Goal: Task Accomplishment & Management: Manage account settings

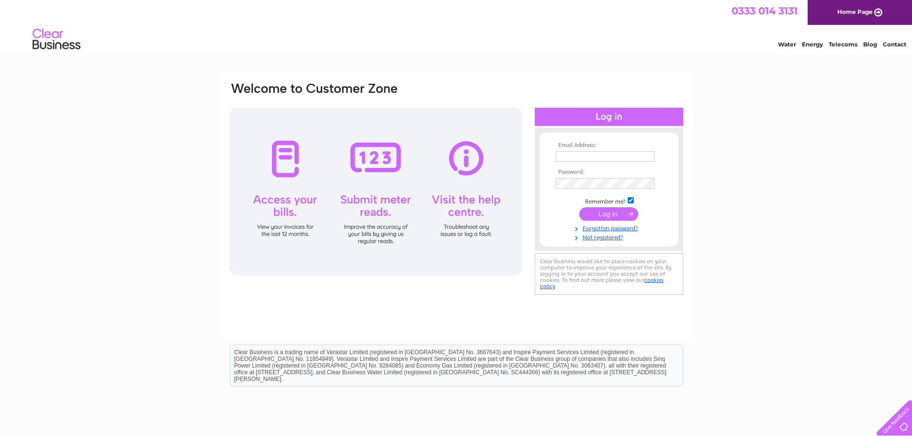
click at [562, 160] on input "text" at bounding box center [605, 156] width 99 height 11
type input "[EMAIL_ADDRESS][DOMAIN_NAME]"
click at [603, 212] on input "submit" at bounding box center [609, 214] width 59 height 13
click at [613, 213] on input "submit" at bounding box center [609, 213] width 59 height 13
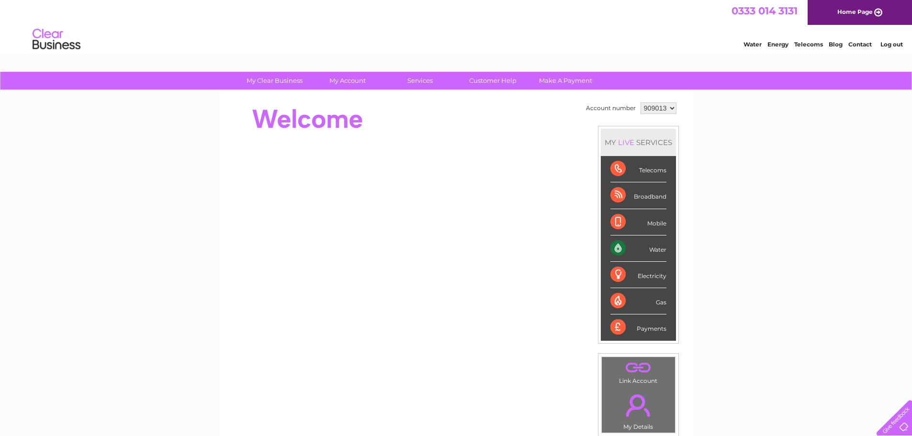
click at [649, 251] on div "Water" at bounding box center [639, 249] width 56 height 26
click at [620, 247] on div "Water" at bounding box center [639, 249] width 56 height 26
click at [804, 380] on div "My Clear Business Login Details My Details My Preferences Link Account My Accou…" at bounding box center [456, 341] width 912 height 538
click at [349, 78] on link "My Account" at bounding box center [347, 81] width 79 height 18
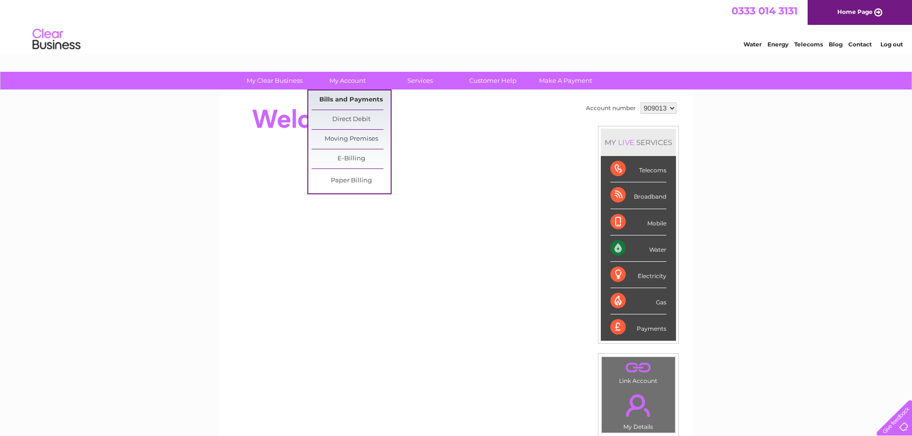
click at [378, 101] on link "Bills and Payments" at bounding box center [351, 100] width 79 height 19
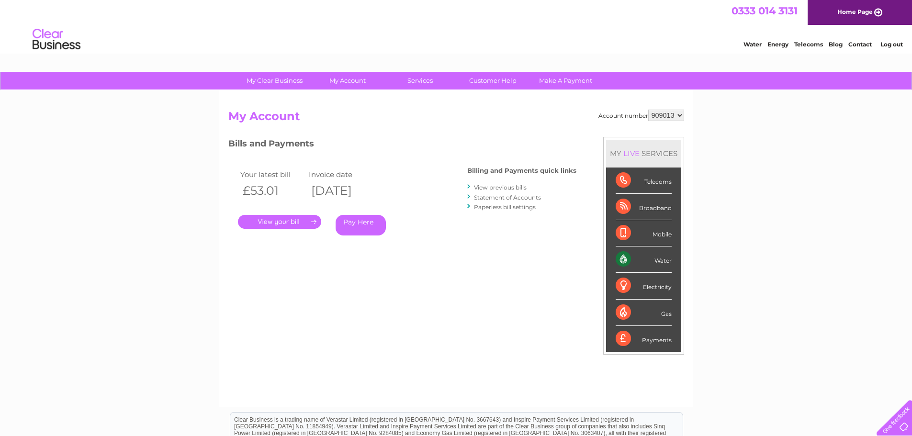
click at [293, 223] on link "." at bounding box center [279, 222] width 83 height 14
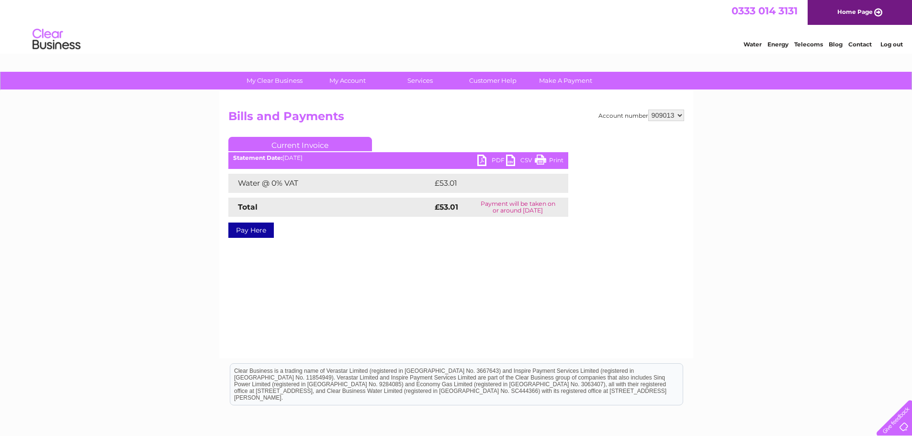
click at [490, 162] on link "PDF" at bounding box center [492, 162] width 29 height 14
click at [492, 160] on link "PDF" at bounding box center [492, 162] width 29 height 14
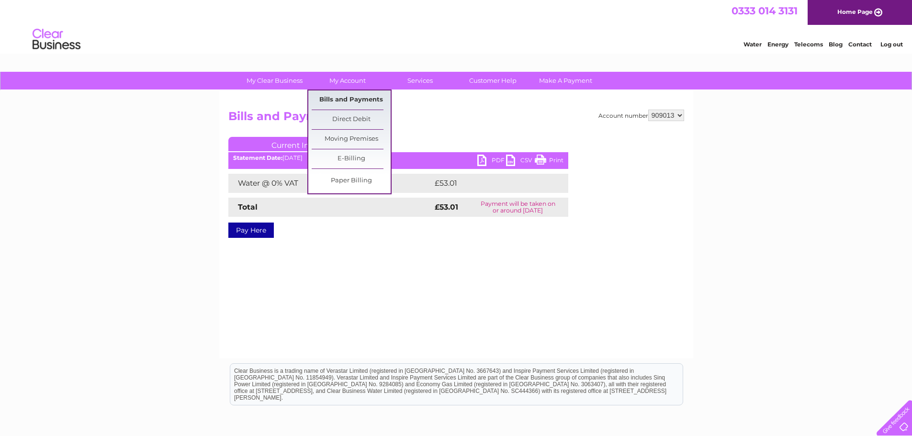
click at [348, 95] on link "Bills and Payments" at bounding box center [351, 100] width 79 height 19
click at [370, 106] on link "Bills and Payments" at bounding box center [351, 100] width 79 height 19
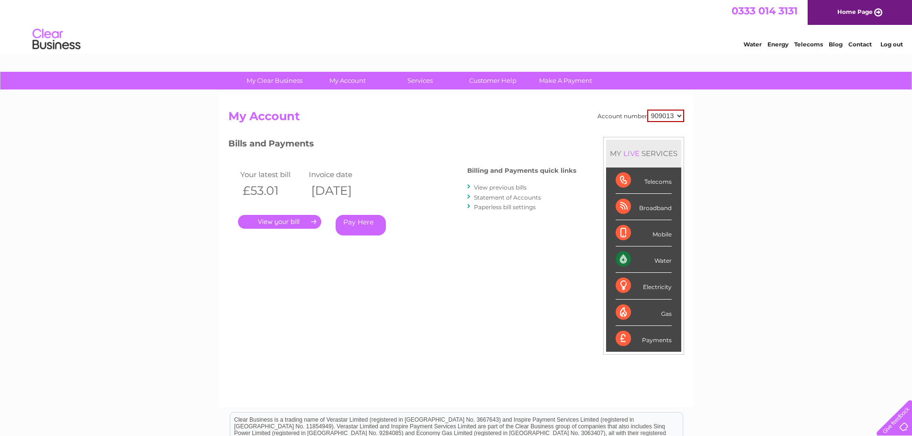
click at [503, 187] on link "View previous bills" at bounding box center [500, 187] width 53 height 7
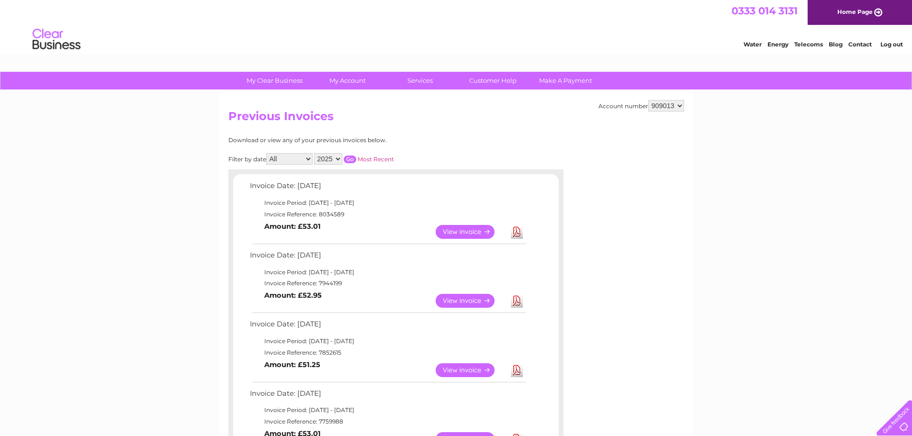
click at [467, 299] on link "View" at bounding box center [471, 301] width 70 height 14
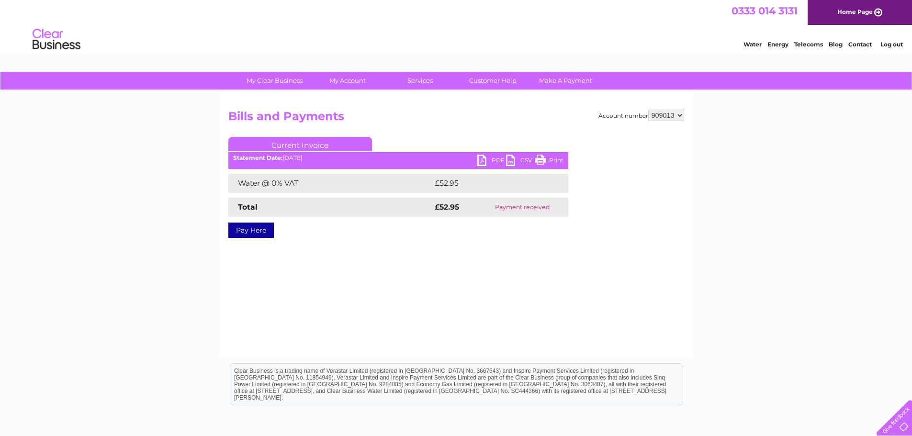
click at [480, 158] on link "PDF" at bounding box center [492, 162] width 29 height 14
click at [483, 156] on link "PDF" at bounding box center [492, 162] width 29 height 14
click at [896, 44] on link "Log out" at bounding box center [892, 44] width 23 height 7
